Goal: Task Accomplishment & Management: Manage account settings

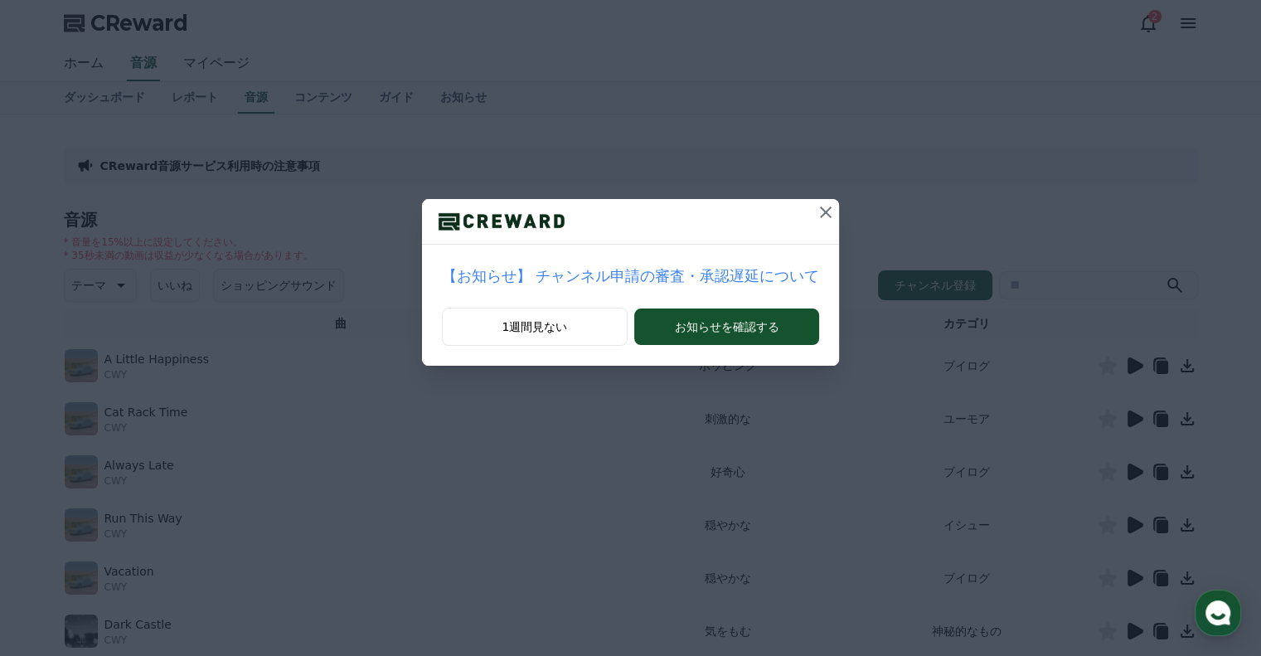
click at [820, 212] on icon at bounding box center [826, 212] width 12 height 12
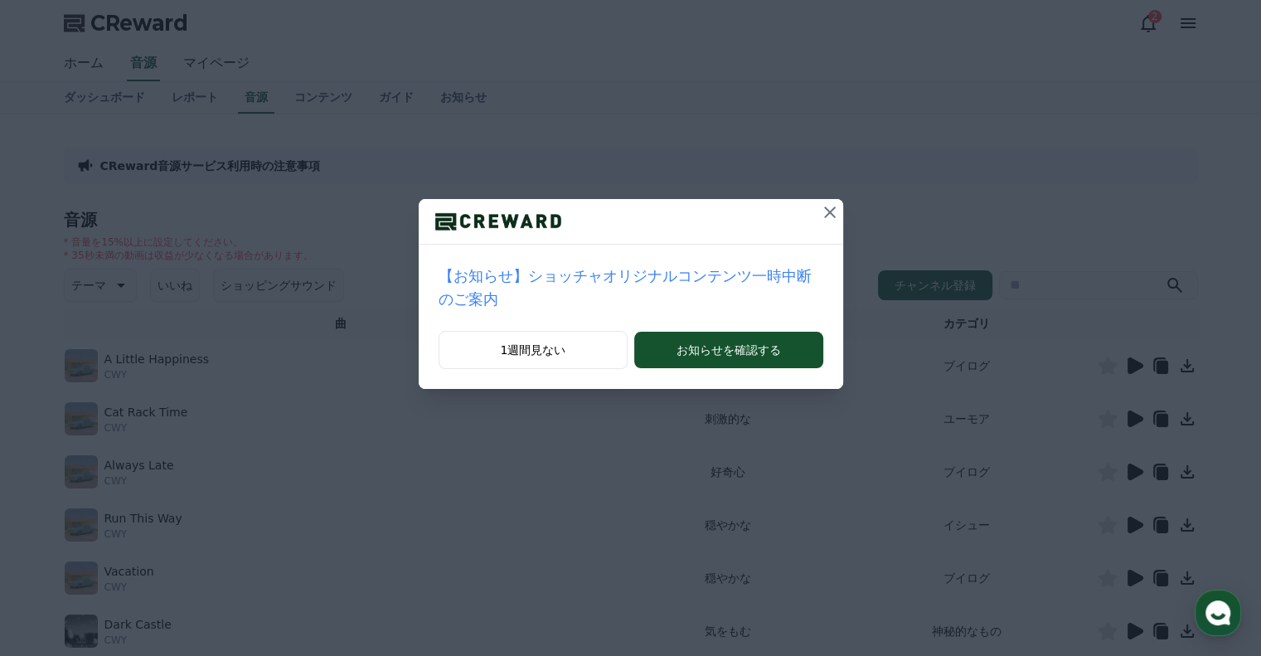
click at [820, 216] on icon at bounding box center [830, 212] width 20 height 20
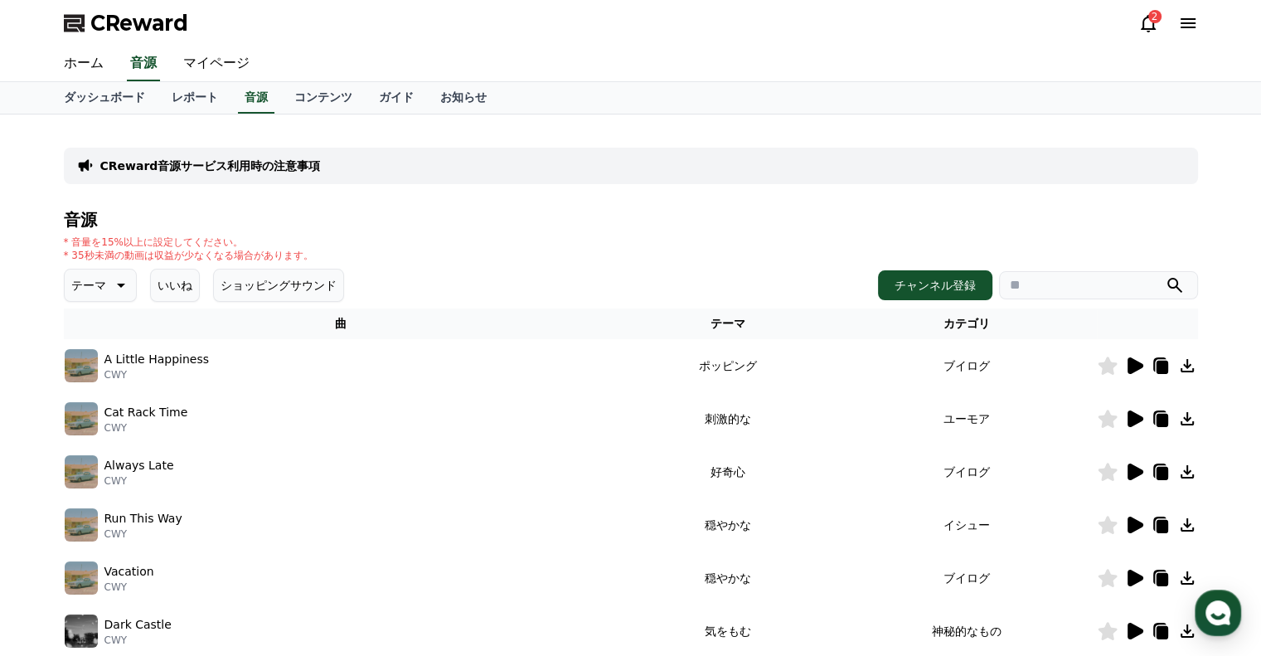
click at [1194, 32] on icon at bounding box center [1188, 23] width 20 height 20
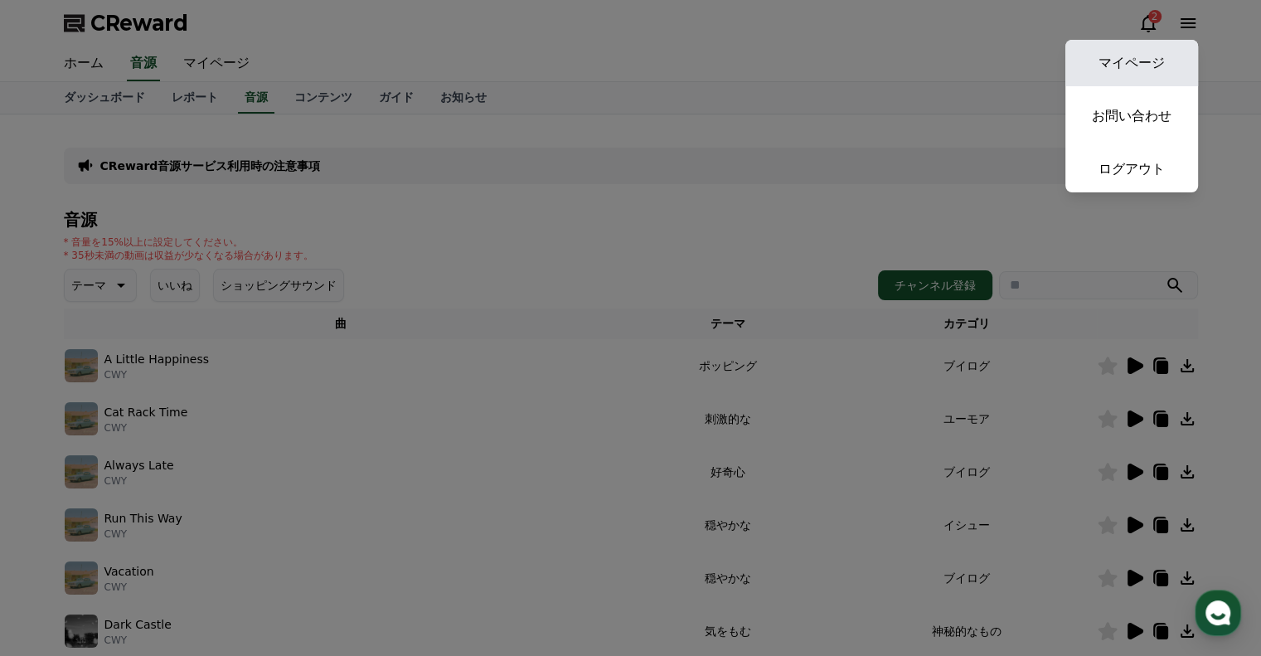
click at [1147, 56] on link "マイページ" at bounding box center [1131, 63] width 133 height 46
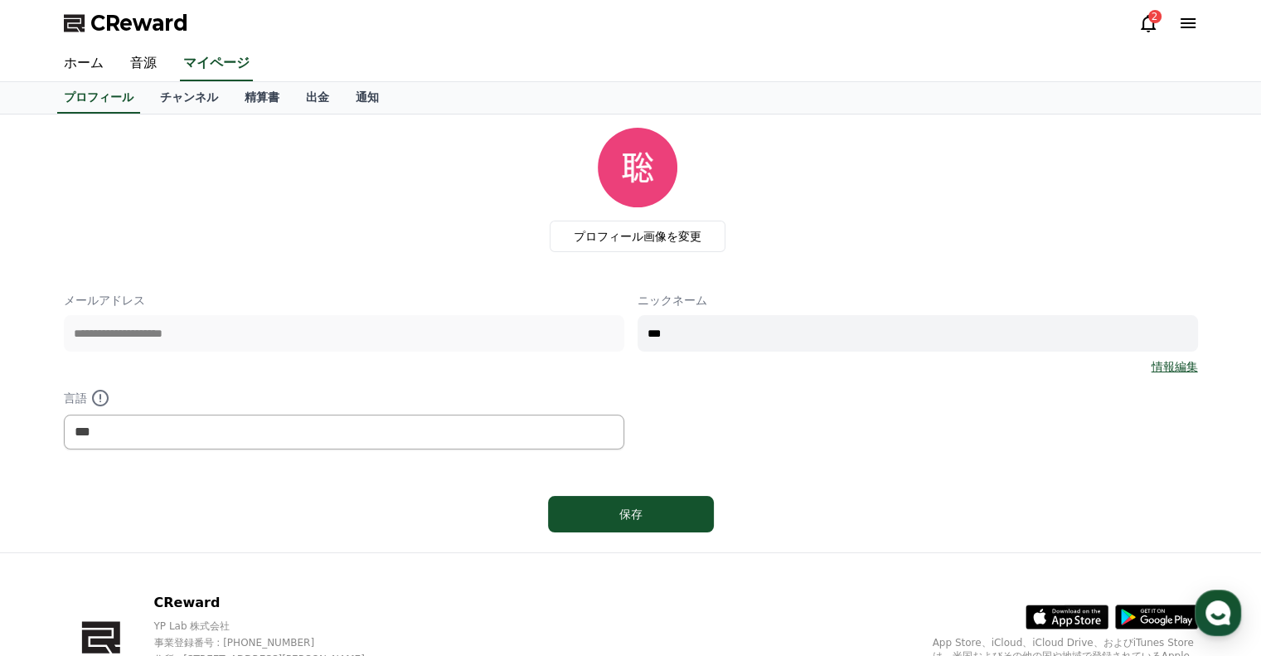
click at [1186, 32] on icon at bounding box center [1188, 23] width 20 height 20
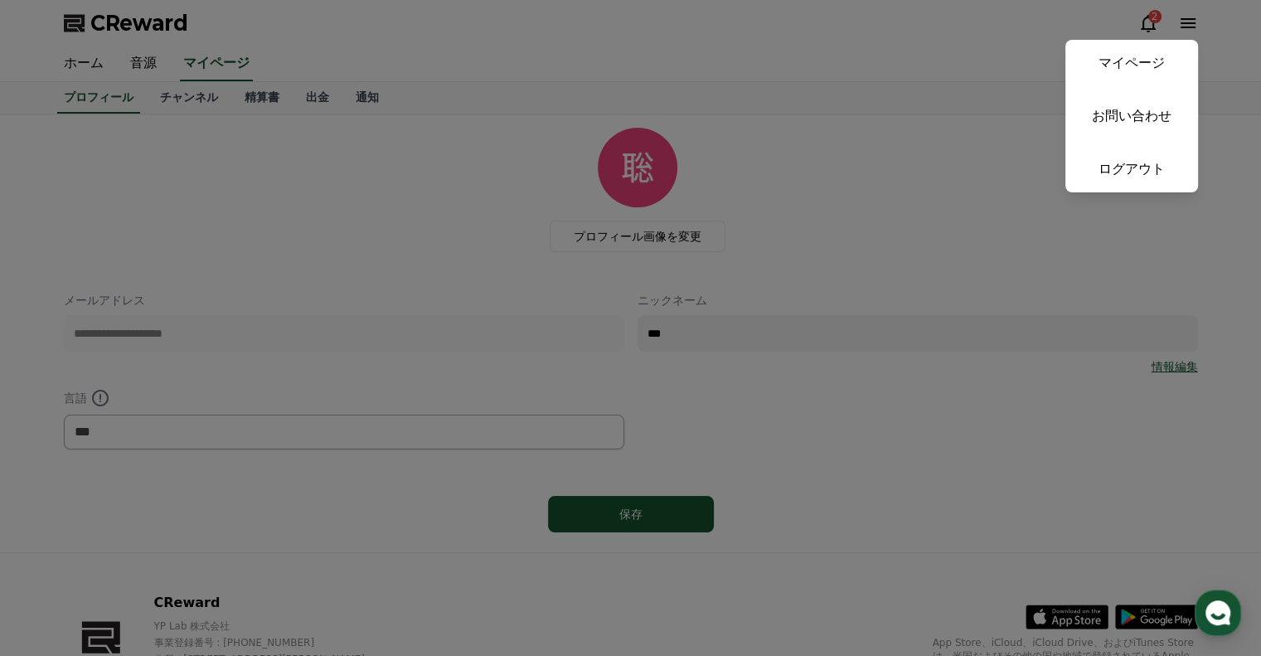
click at [729, 48] on button "close" at bounding box center [630, 328] width 1261 height 656
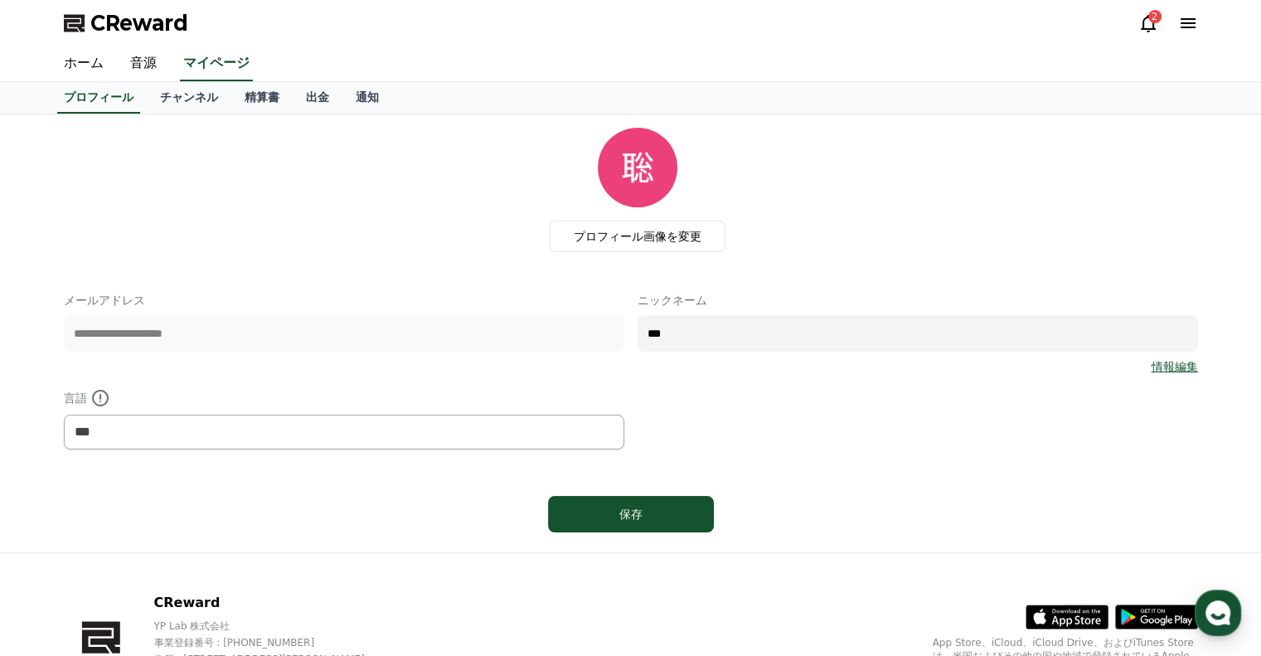
click at [1181, 18] on icon at bounding box center [1188, 23] width 15 height 10
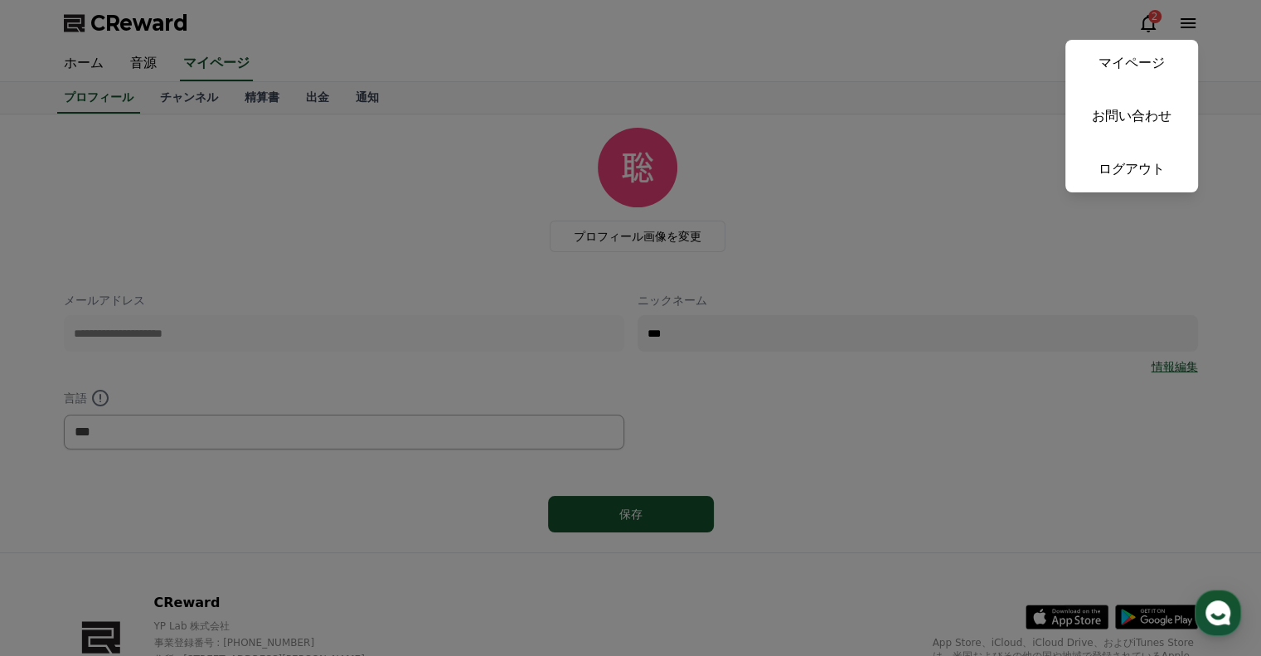
click at [99, 60] on button "close" at bounding box center [630, 328] width 1261 height 656
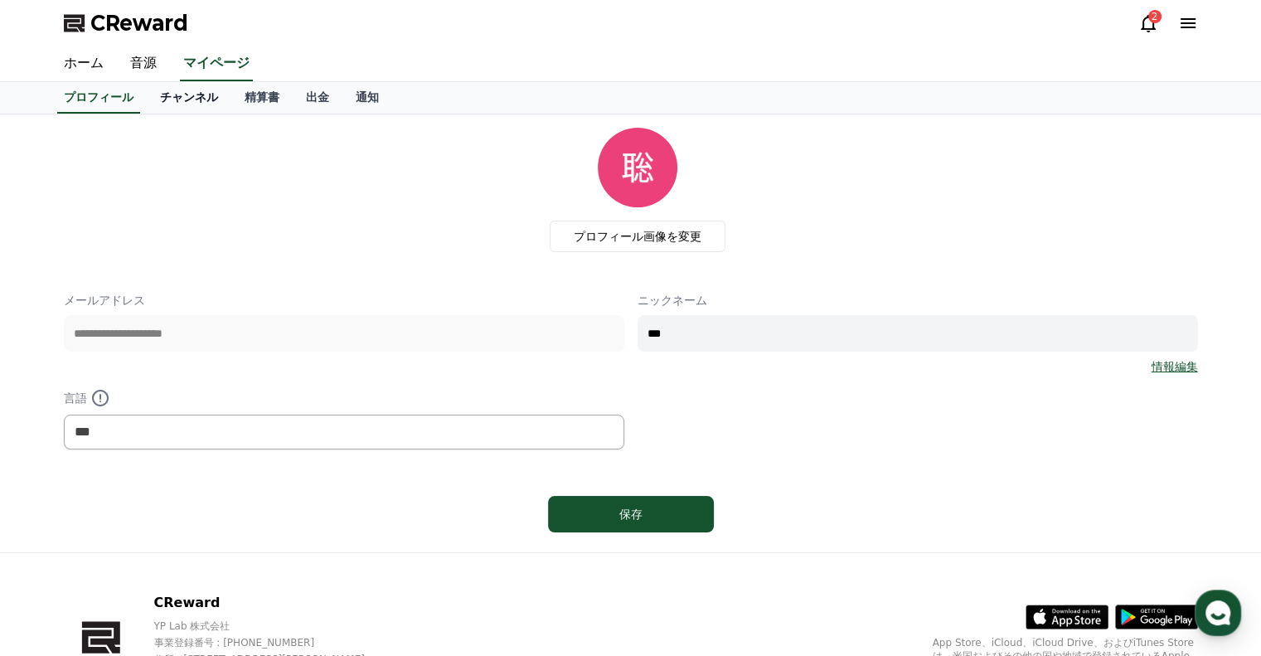
click at [168, 96] on link "チャンネル" at bounding box center [189, 98] width 85 height 32
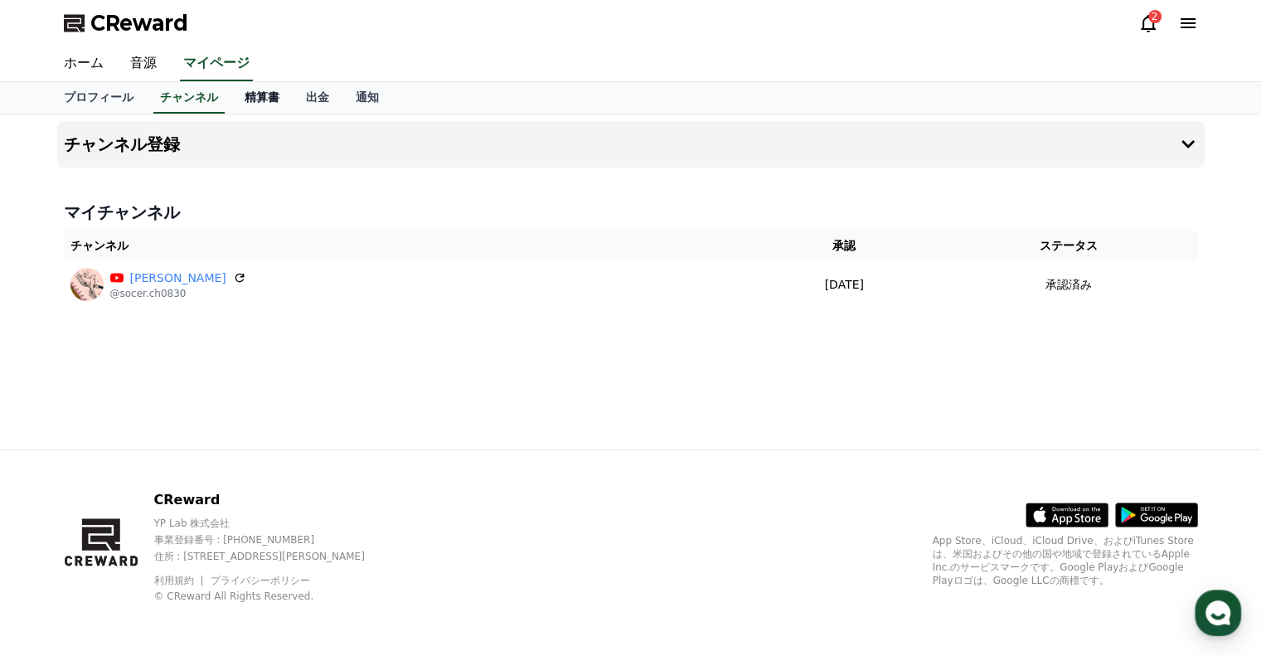
click at [231, 95] on link "精算書" at bounding box center [261, 98] width 61 height 32
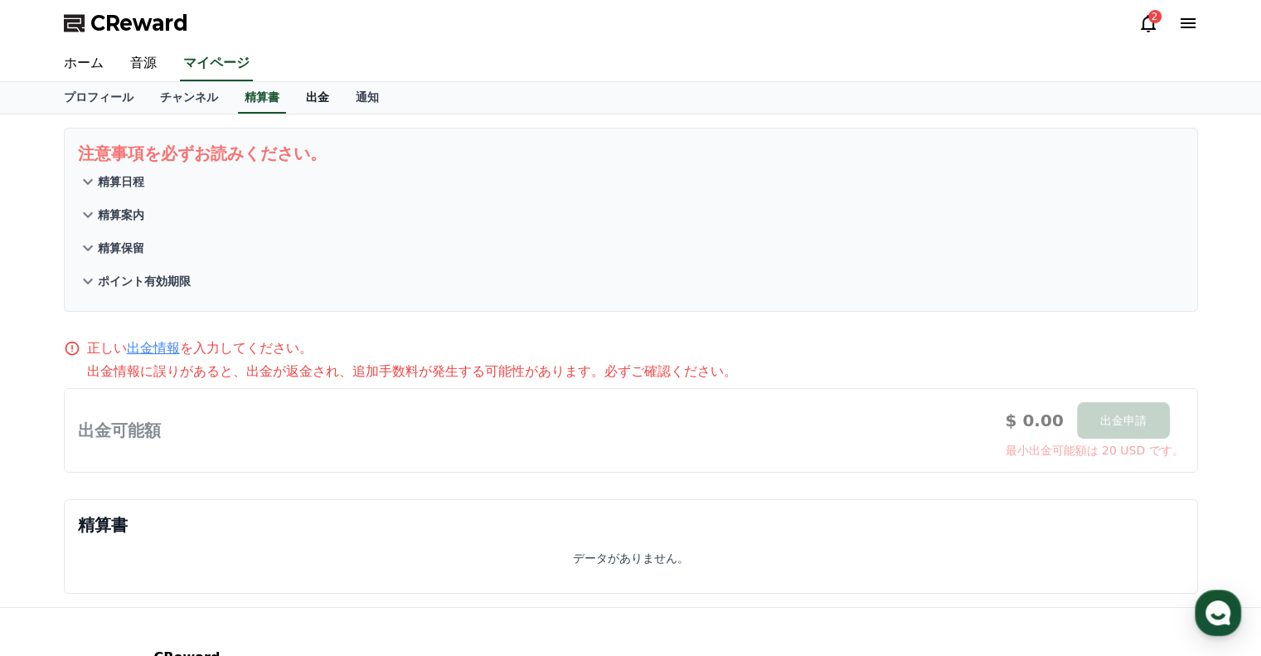
click at [295, 94] on link "出金" at bounding box center [318, 98] width 50 height 32
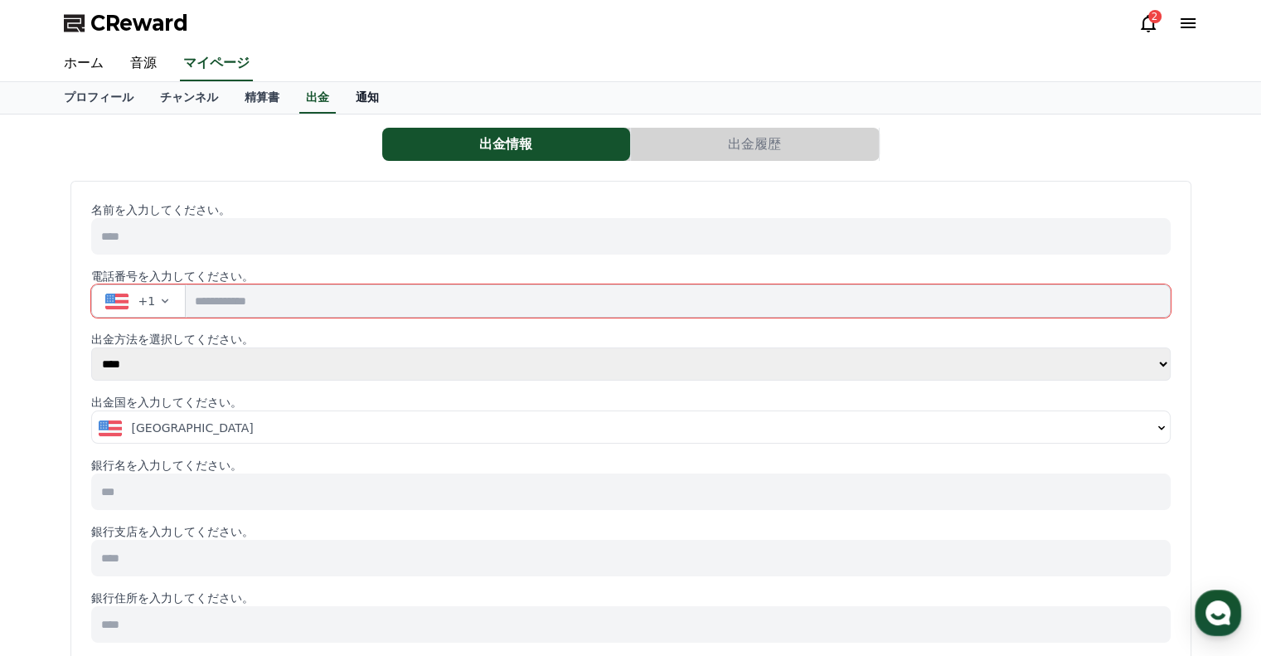
click at [342, 96] on link "通知" at bounding box center [367, 98] width 50 height 32
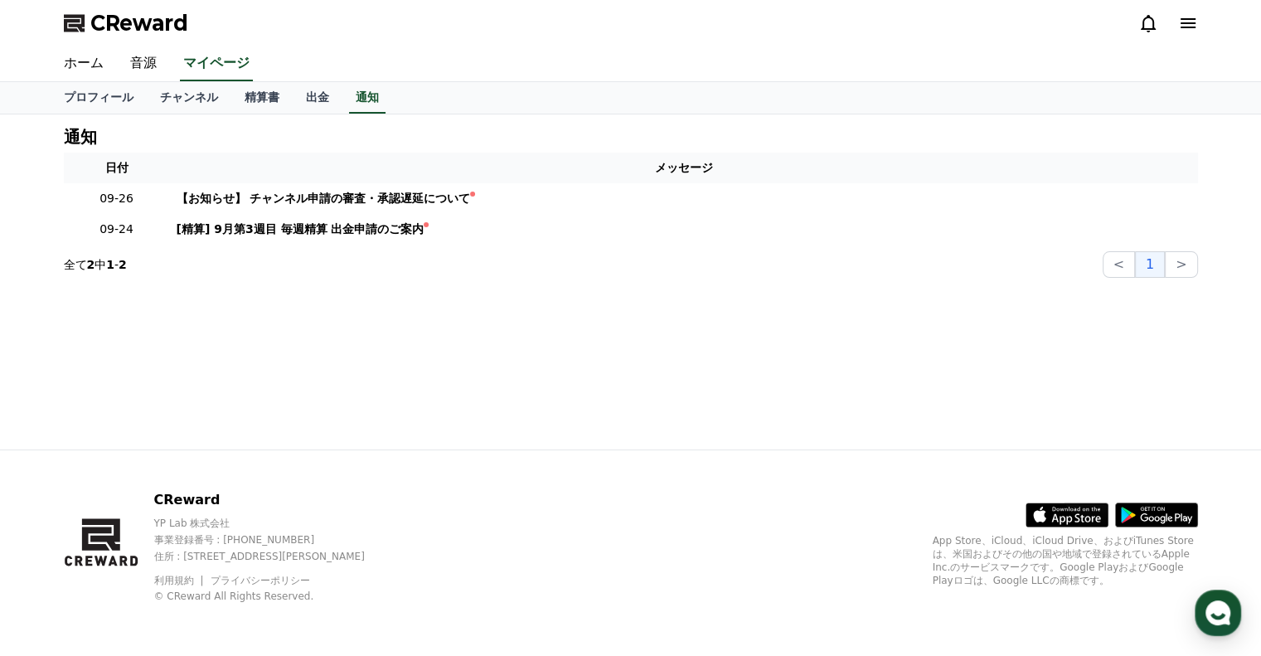
click at [1188, 31] on icon at bounding box center [1188, 23] width 20 height 20
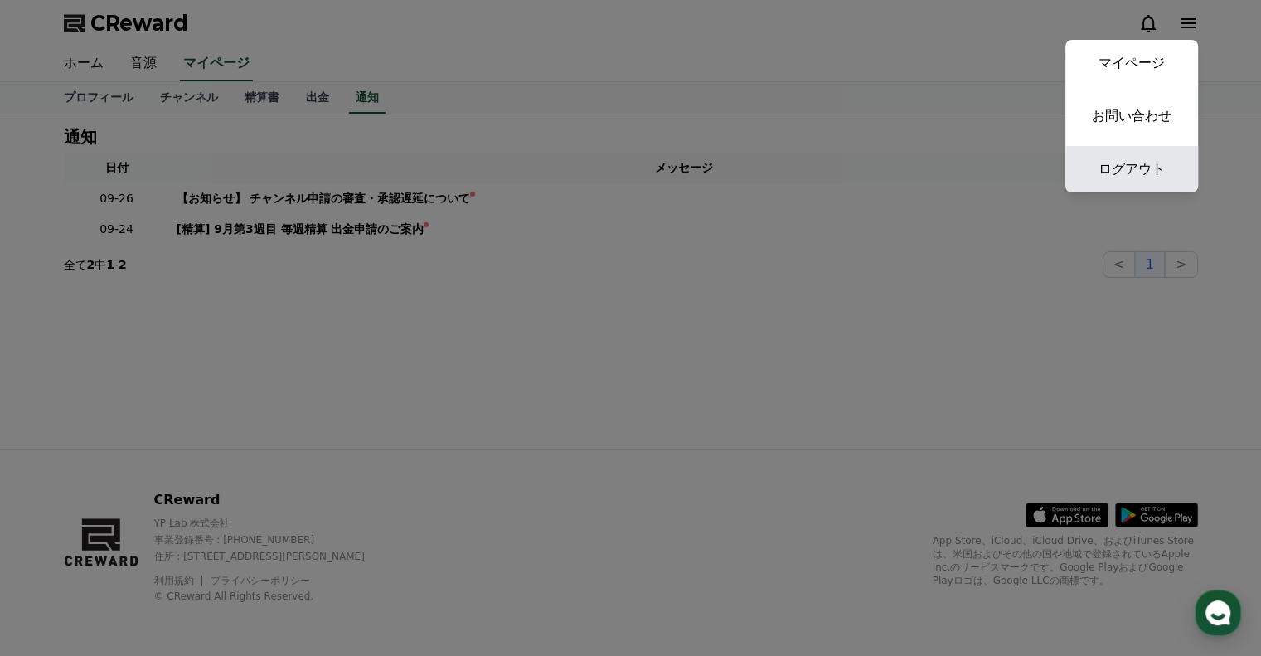
click at [1143, 165] on link "ログアウト" at bounding box center [1131, 169] width 133 height 46
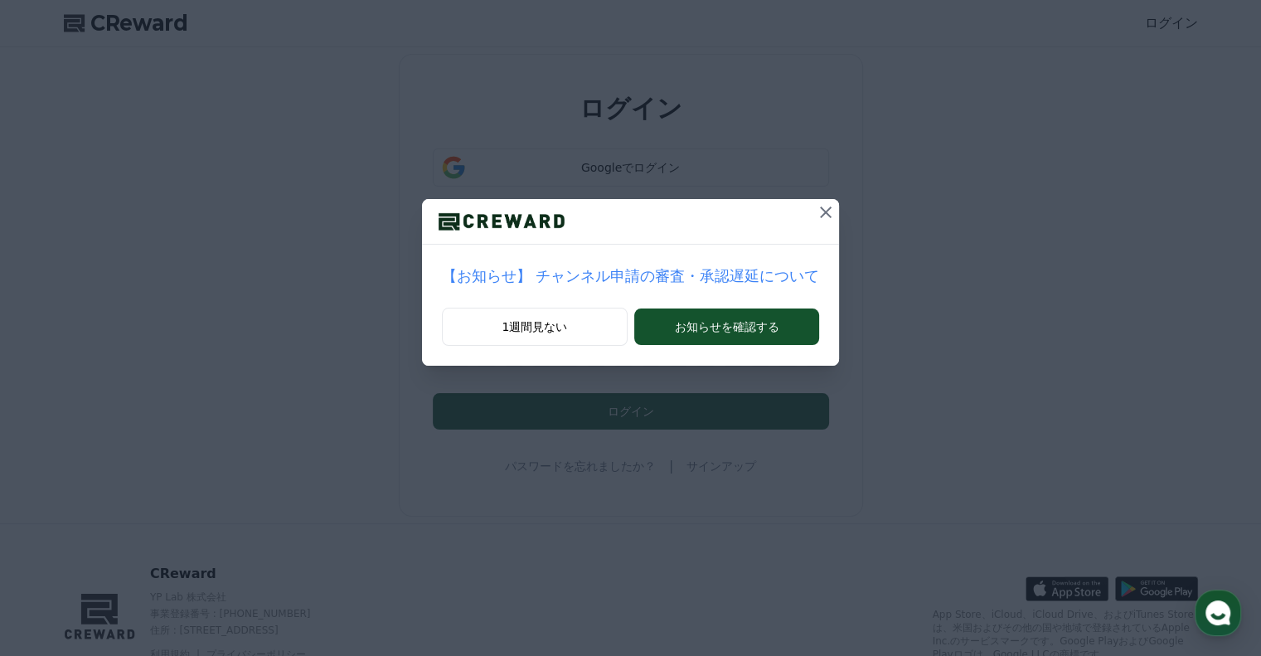
click at [820, 214] on icon at bounding box center [826, 212] width 12 height 12
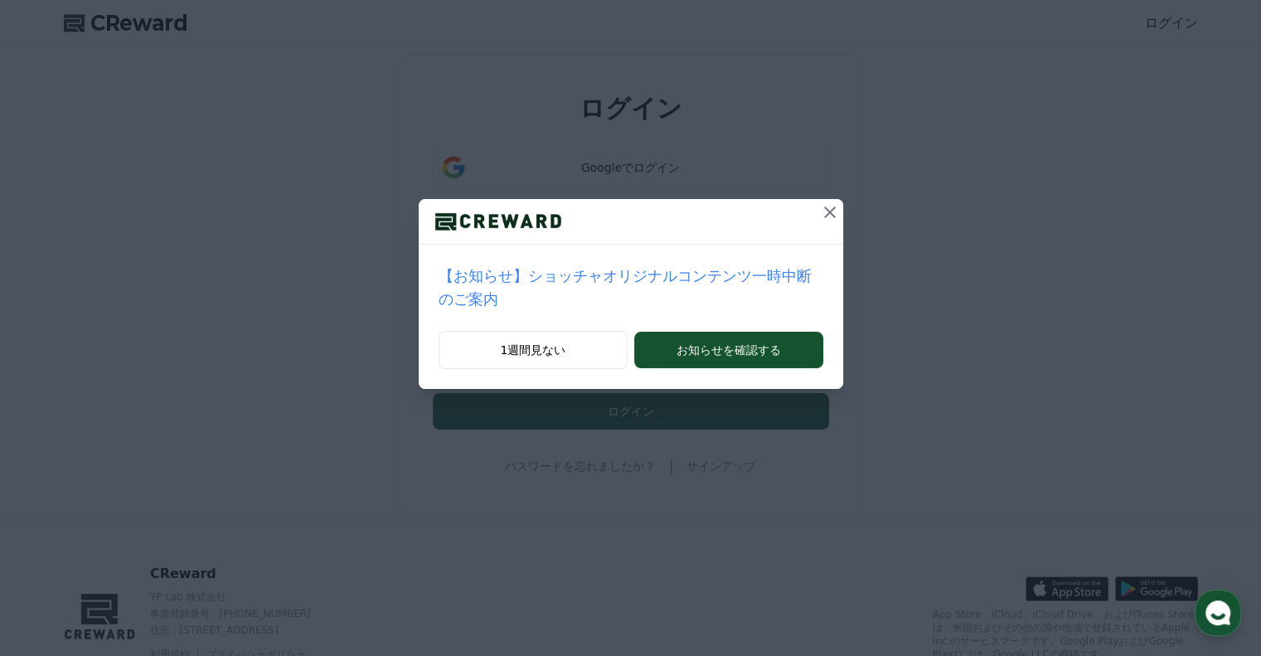
click at [791, 214] on div at bounding box center [631, 222] width 425 height 46
click at [820, 206] on icon at bounding box center [830, 212] width 20 height 20
